Goal: Task Accomplishment & Management: Manage account settings

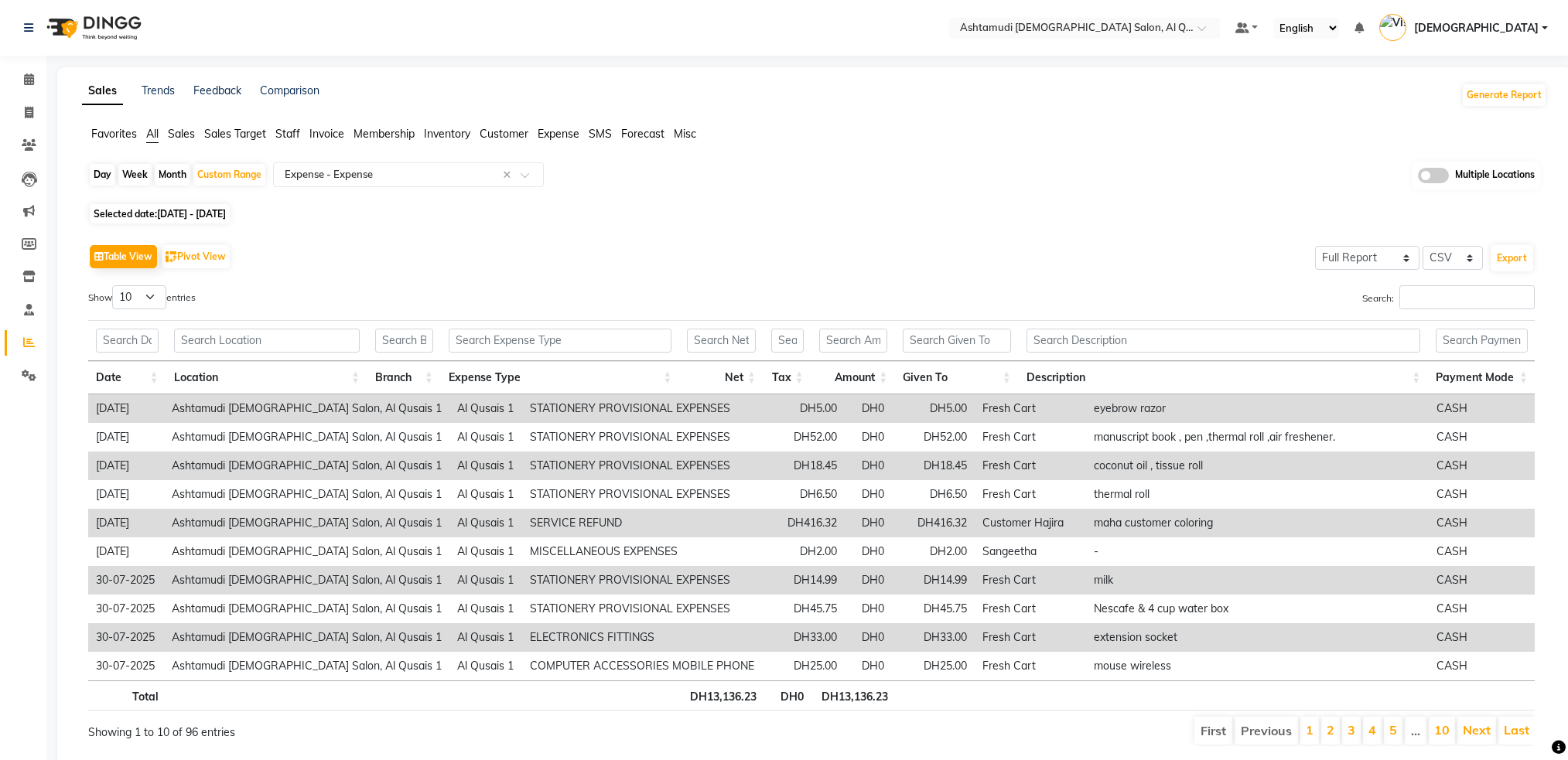
select select "full_report"
select select "csv"
click at [41, 115] on li "Invoice" at bounding box center [23, 113] width 46 height 33
click at [33, 115] on span at bounding box center [29, 113] width 27 height 17
select select "service"
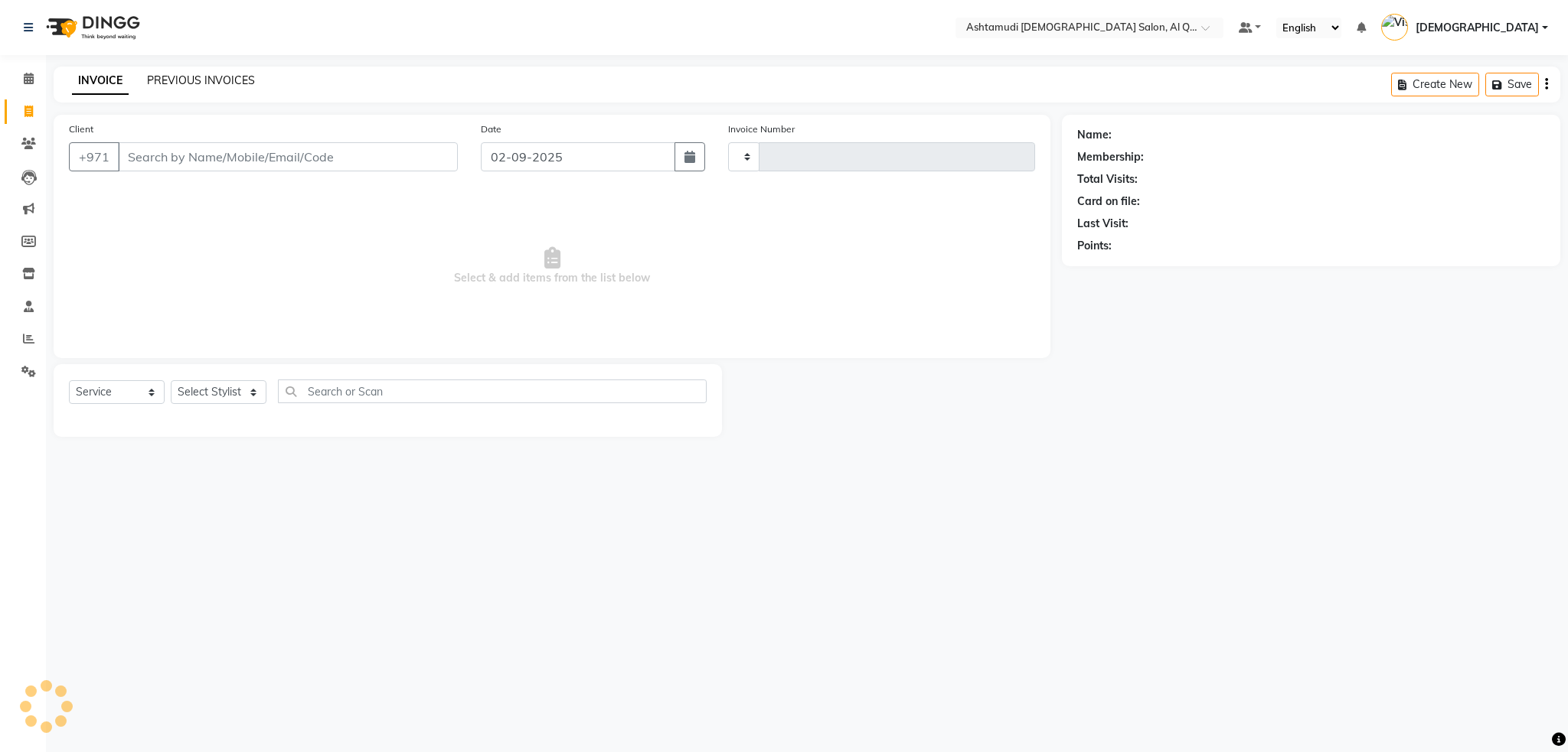
click at [226, 79] on link "PREVIOUS INVOICES" at bounding box center [201, 80] width 108 height 14
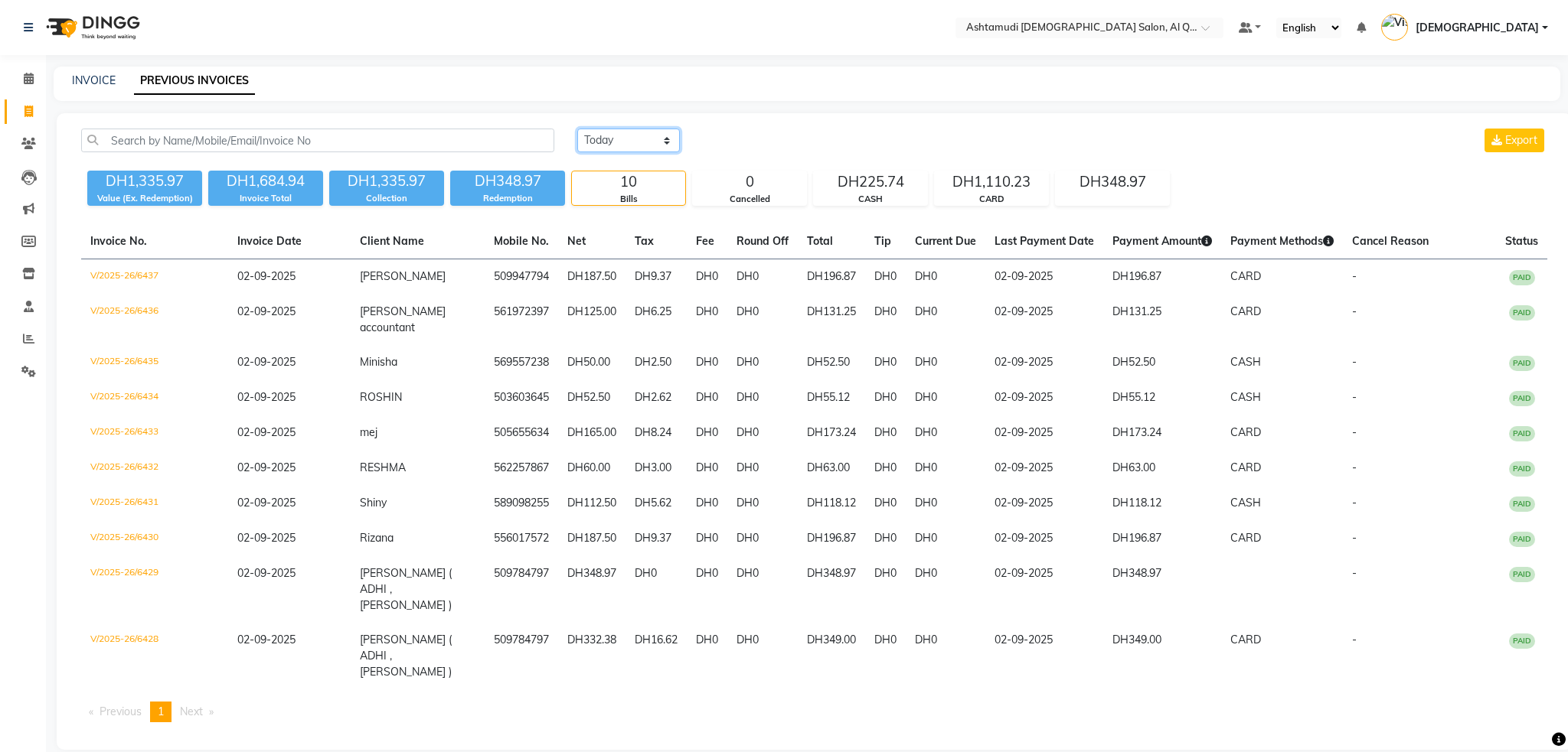
drag, startPoint x: 634, startPoint y: 142, endPoint x: 632, endPoint y: 150, distance: 8.2
click at [634, 142] on select "[DATE] [DATE] Custom Range" at bounding box center [628, 140] width 102 height 24
select select "[DATE]"
click at [577, 129] on select "[DATE] [DATE] Custom Range" at bounding box center [628, 140] width 102 height 24
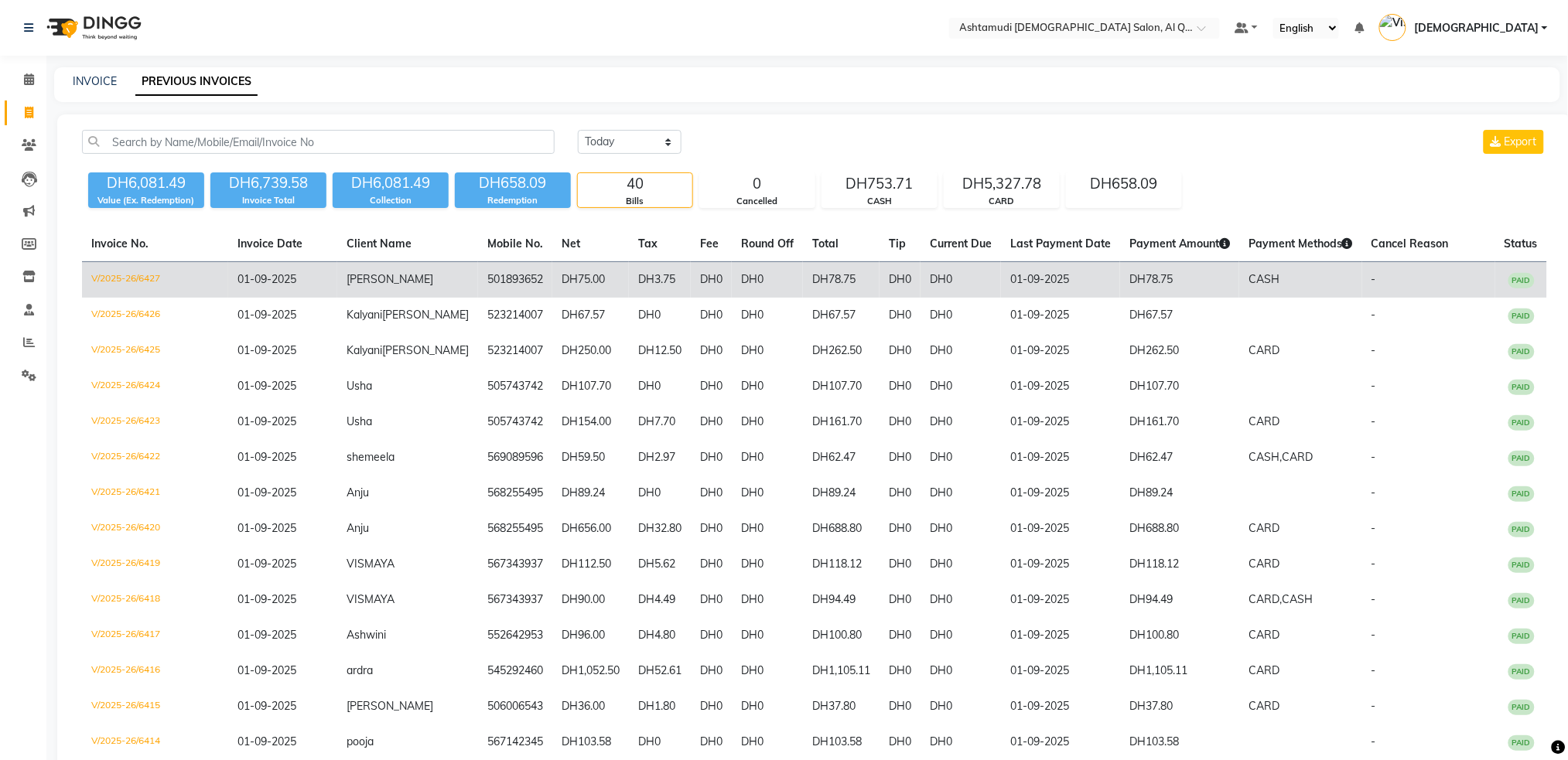
click at [145, 277] on td "V/2025-26/6427" at bounding box center [155, 281] width 147 height 36
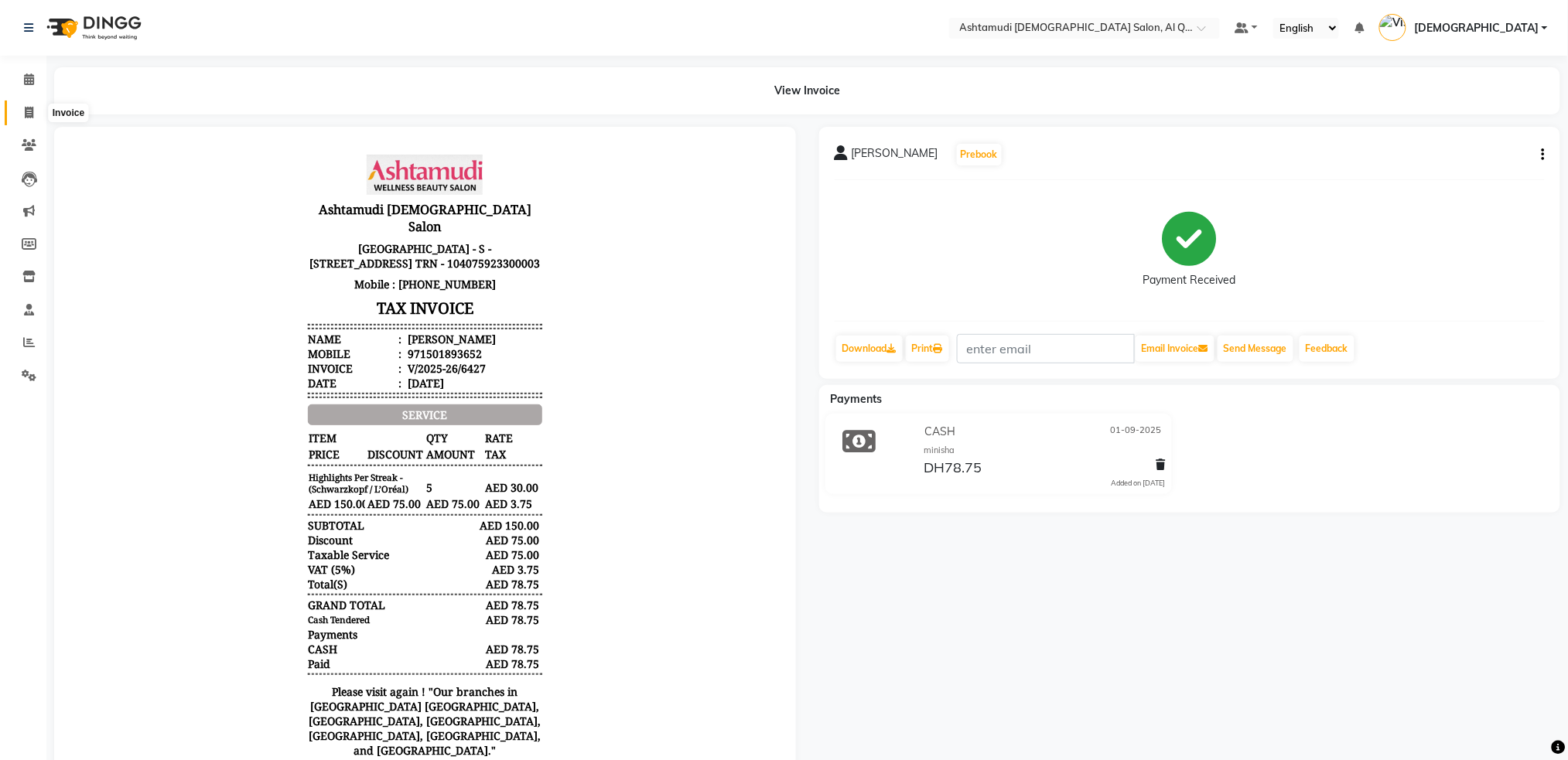
click at [29, 107] on icon at bounding box center [29, 113] width 8 height 12
select select "service"
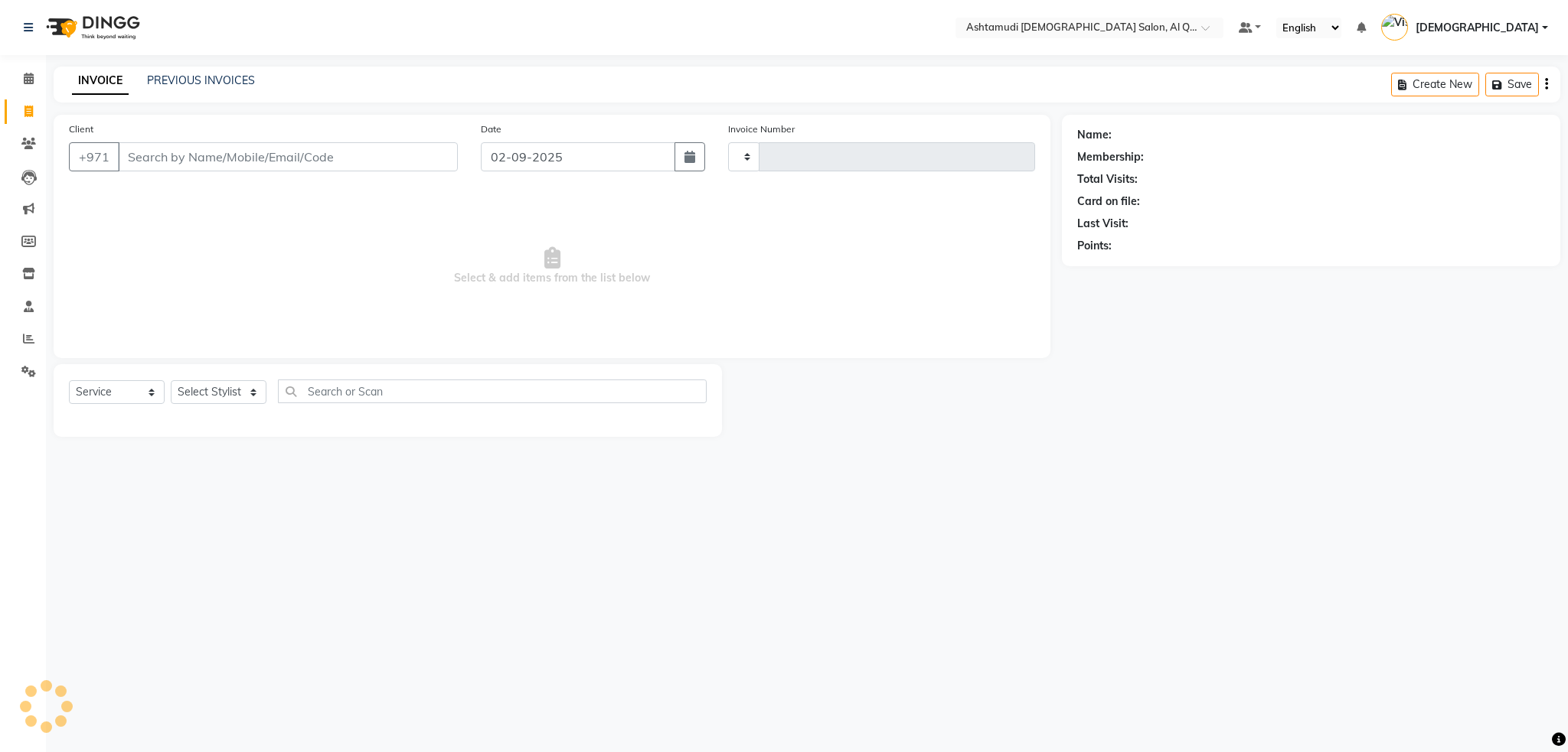
type input "6438"
select select "6848"
click at [194, 87] on div "PREVIOUS INVOICES" at bounding box center [201, 81] width 108 height 16
click at [199, 76] on link "PREVIOUS INVOICES" at bounding box center [201, 80] width 108 height 14
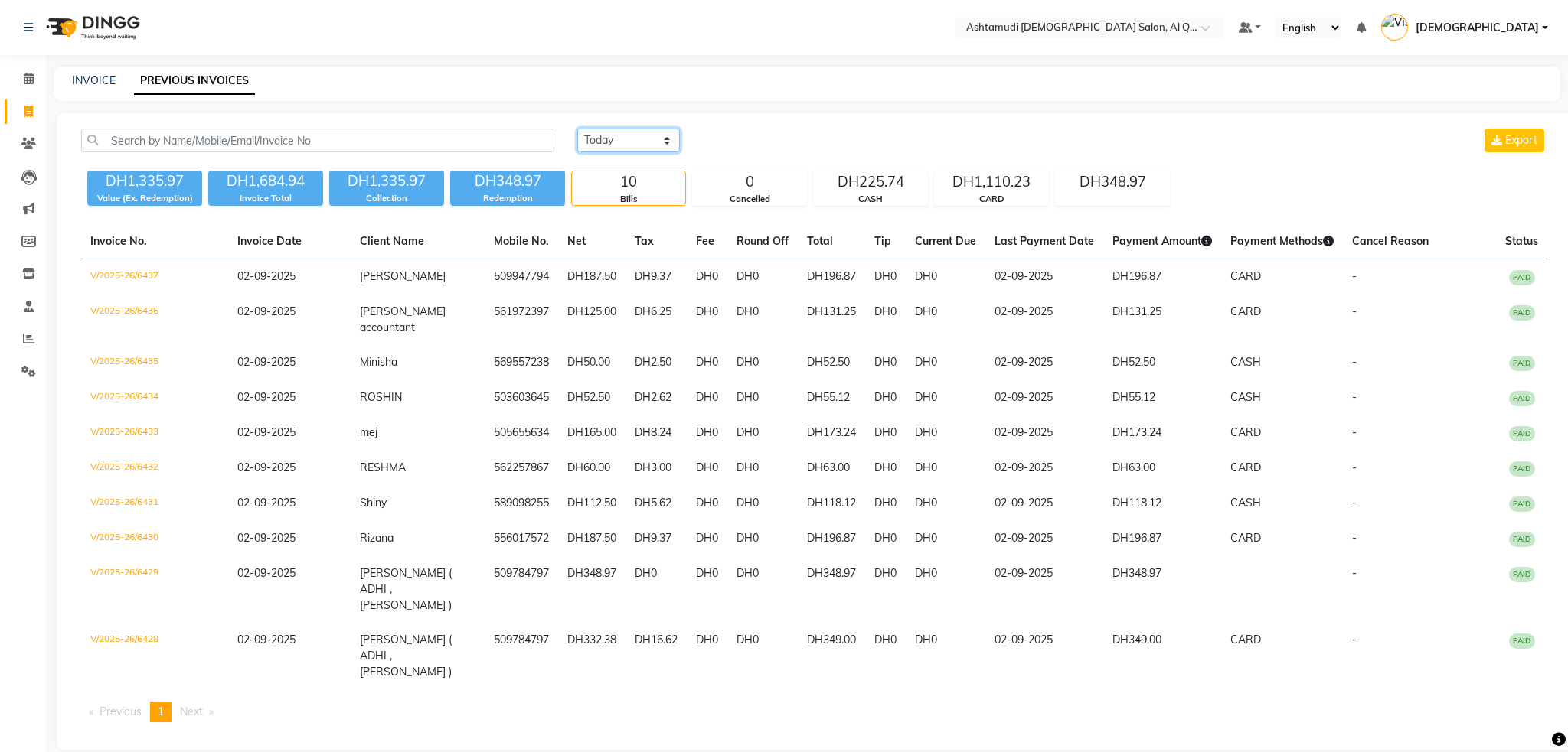
click at [632, 138] on select "Today Yesterday Custom Range" at bounding box center [628, 140] width 102 height 24
click at [820, 103] on main "INVOICE PREVIOUS INVOICES Today Yesterday Custom Range Export DH1,335.97 Value …" at bounding box center [807, 419] width 1522 height 706
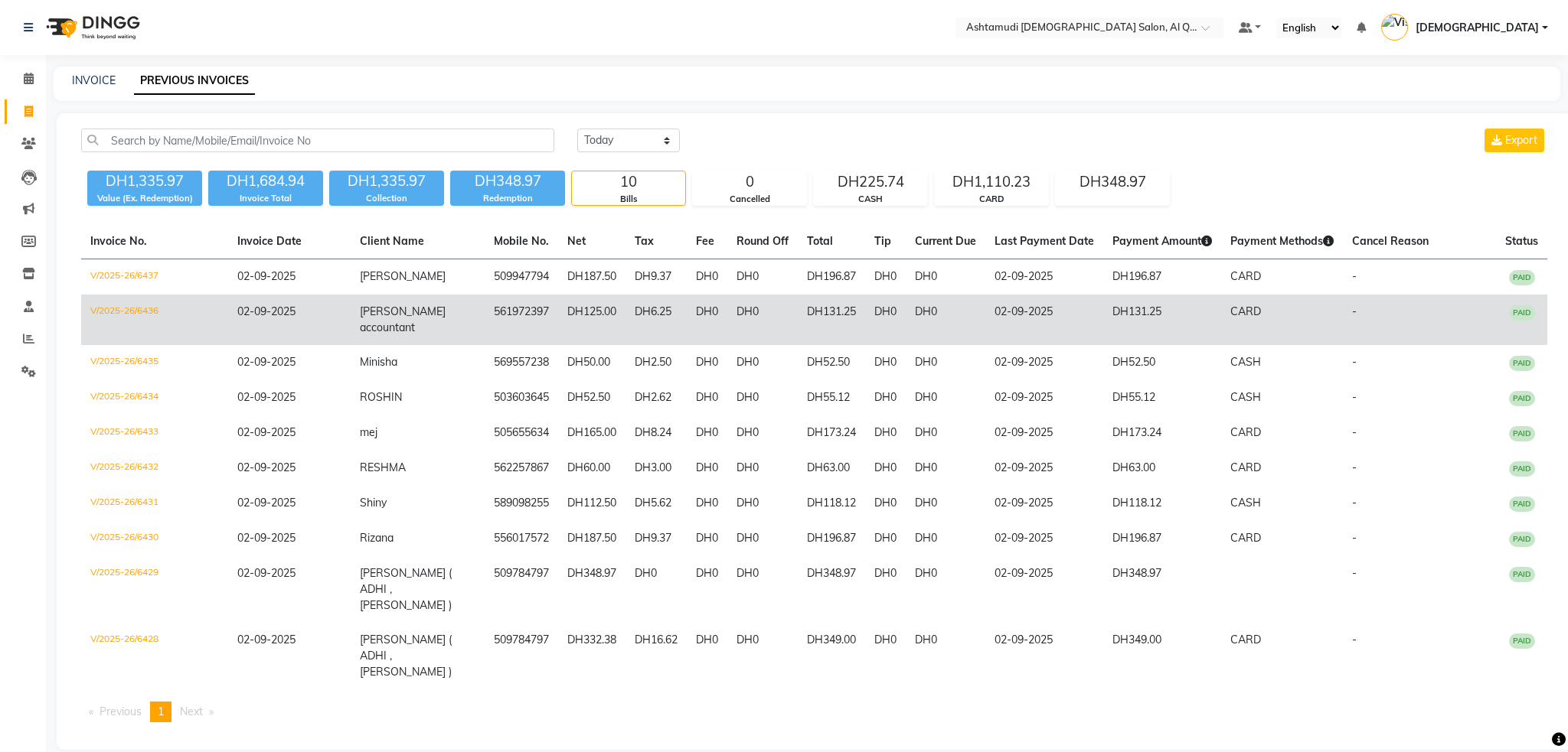
click at [124, 310] on td "V/2025-26/6436" at bounding box center [154, 320] width 147 height 51
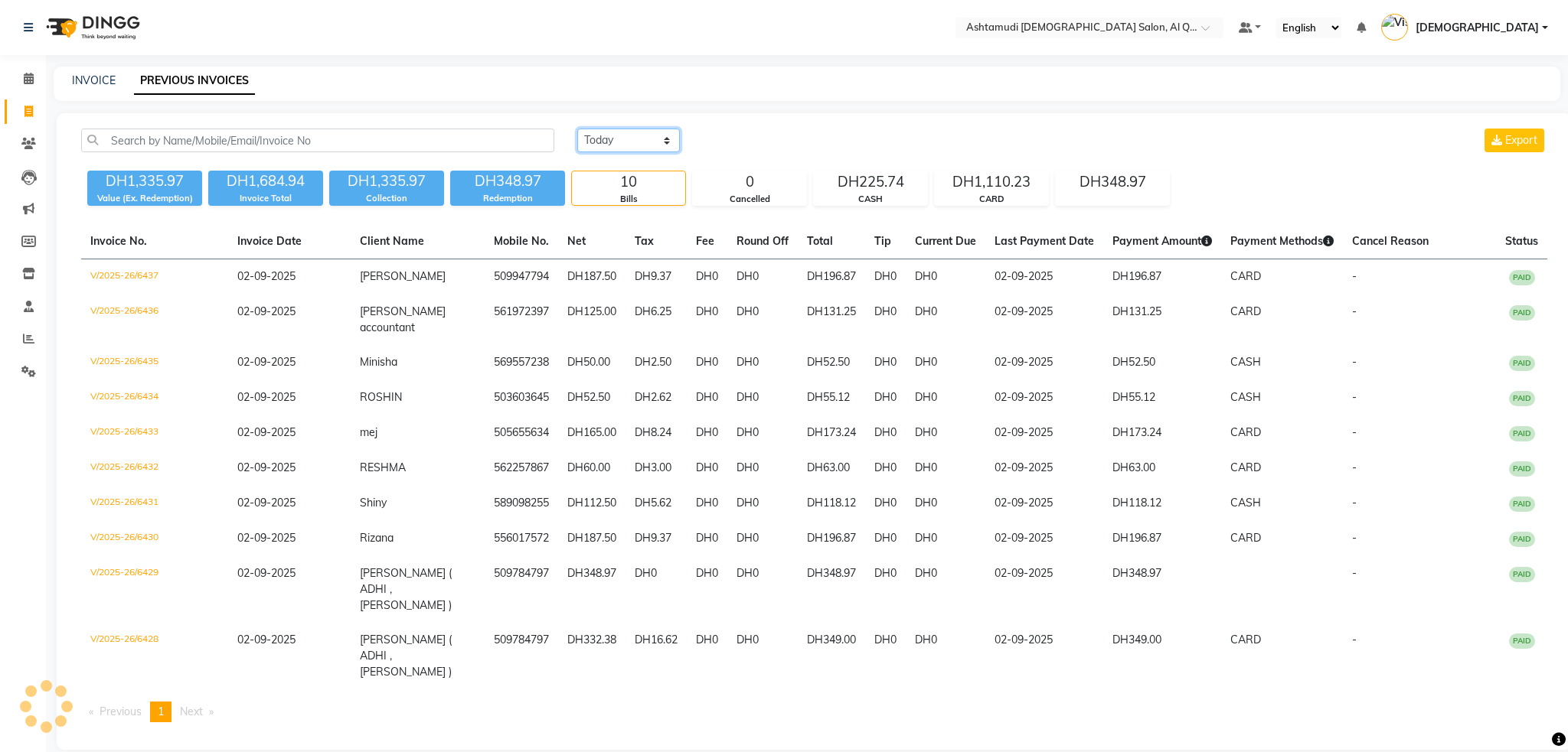
click at [625, 145] on select "Today Yesterday Custom Range" at bounding box center [628, 140] width 102 height 24
select select "yesterday"
click at [577, 129] on select "Today Yesterday Custom Range" at bounding box center [628, 140] width 102 height 24
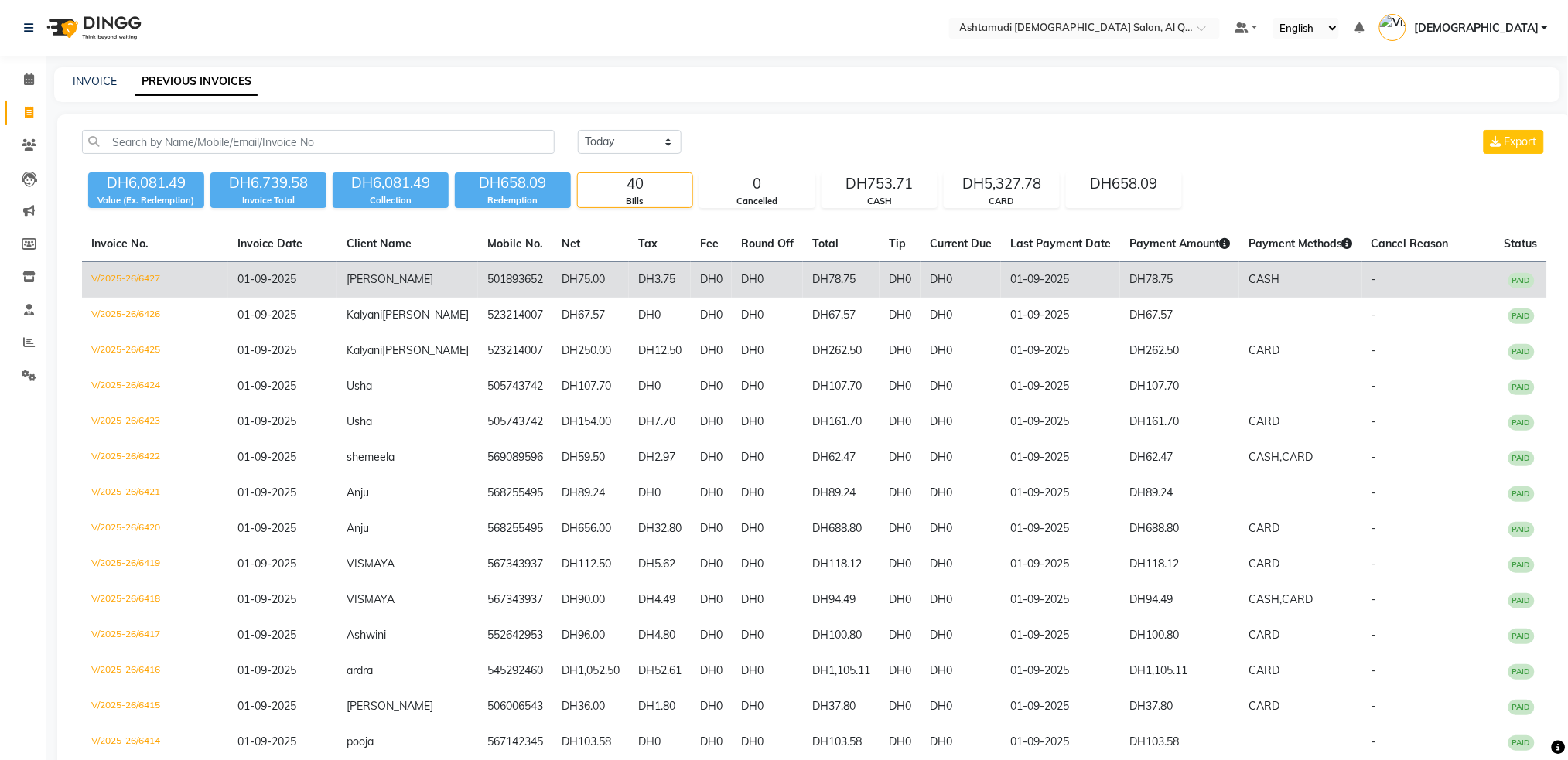
click at [127, 283] on td "V/2025-26/6427" at bounding box center [155, 281] width 147 height 36
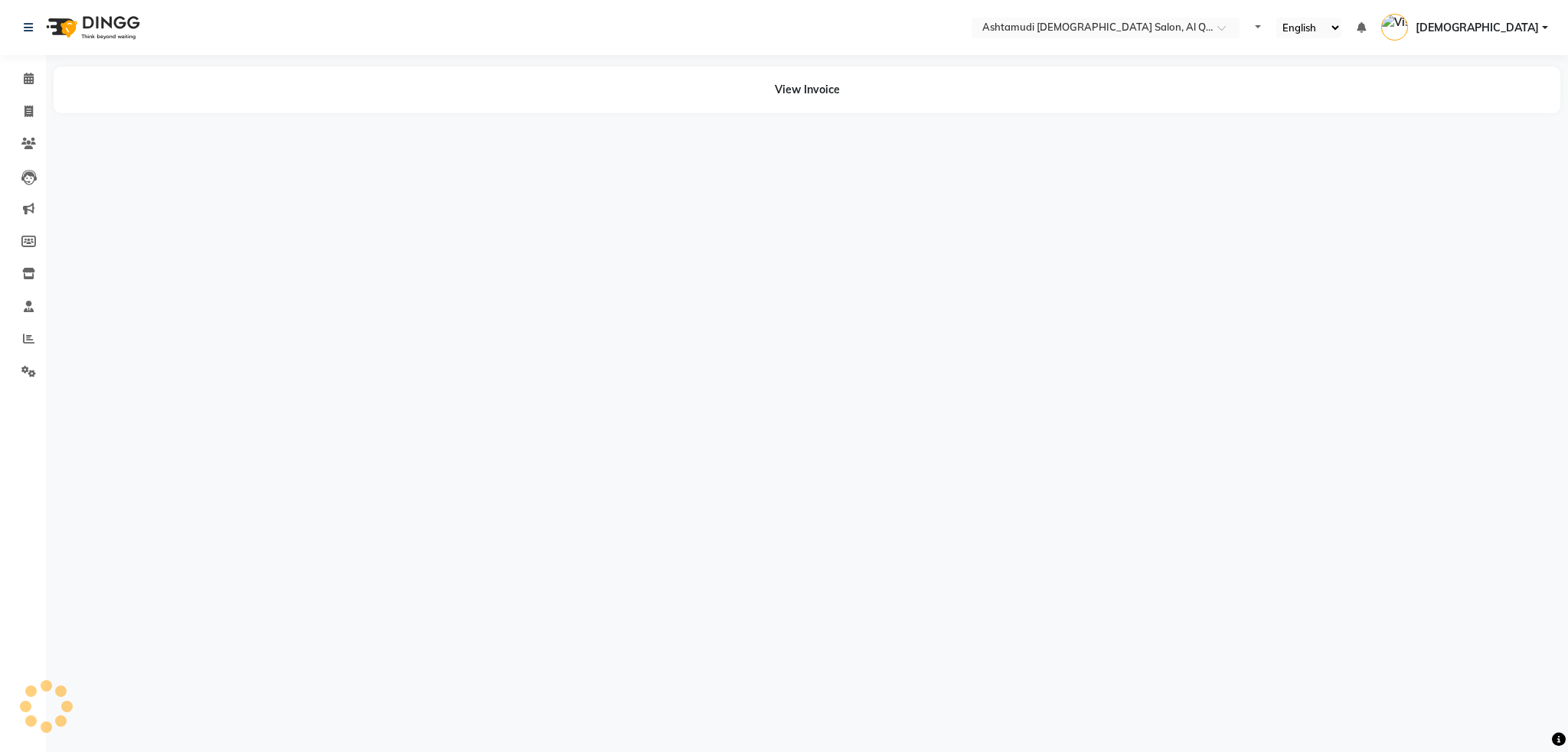
select select "en"
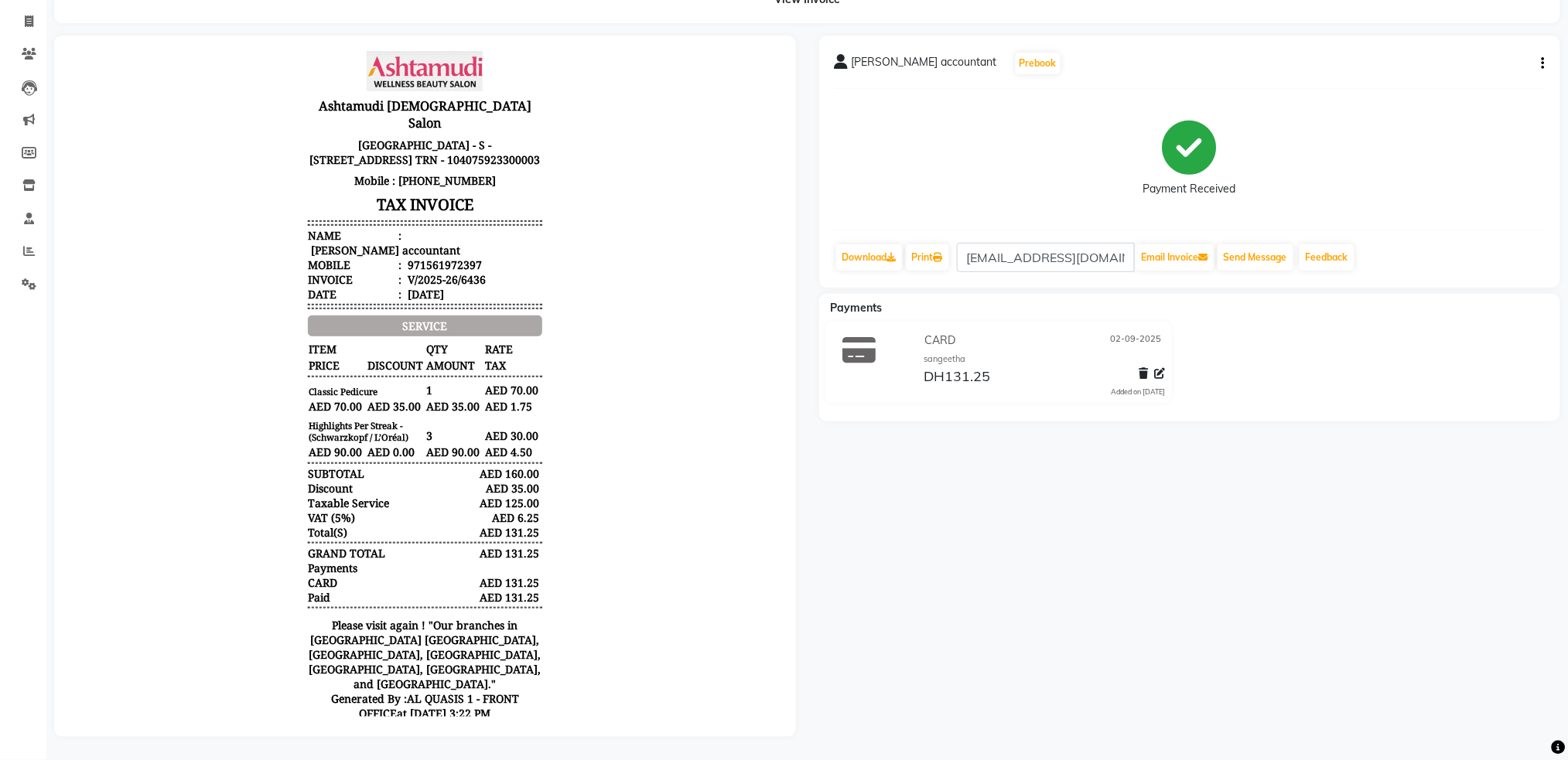
scroll to position [106, 0]
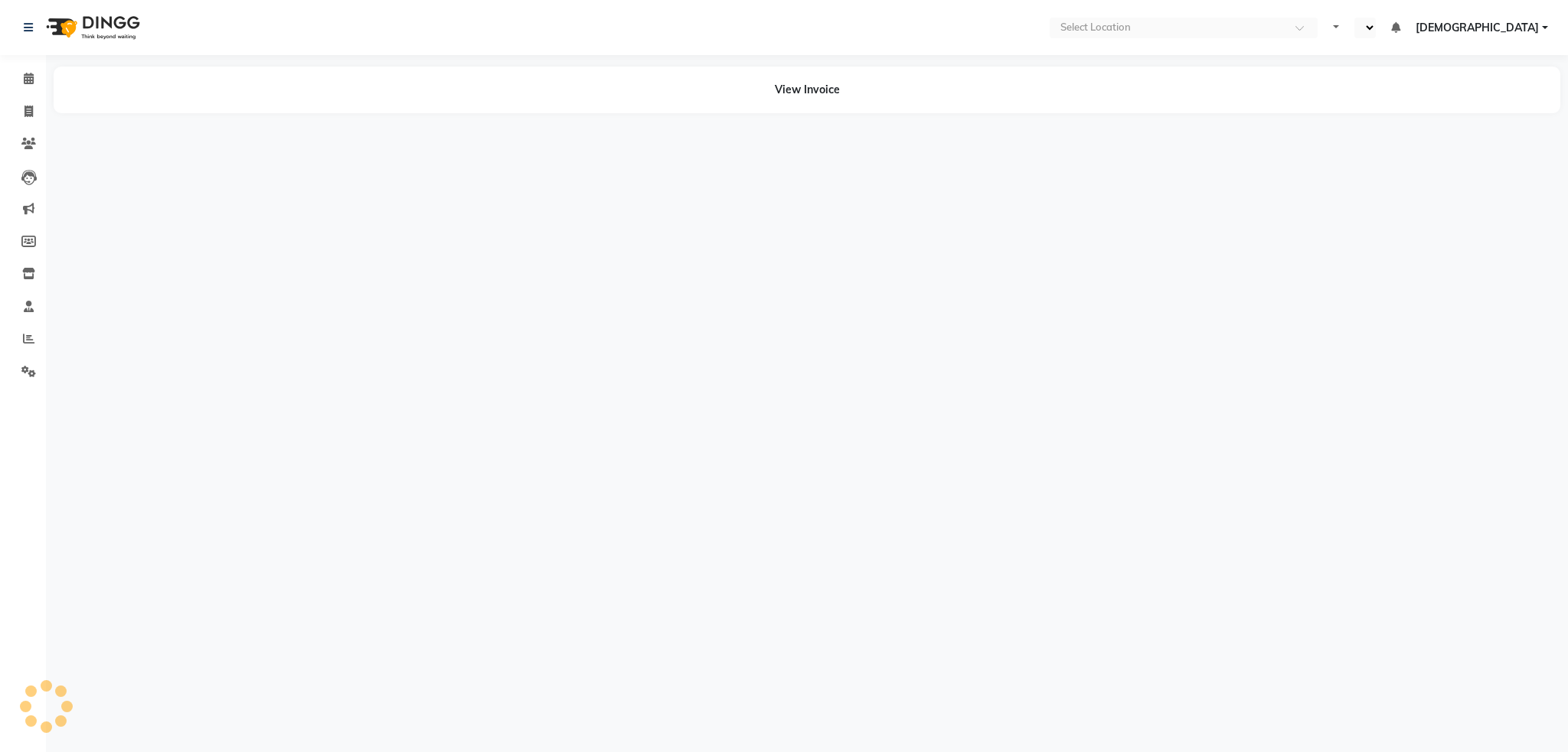
select select "en"
